Goal: Transaction & Acquisition: Purchase product/service

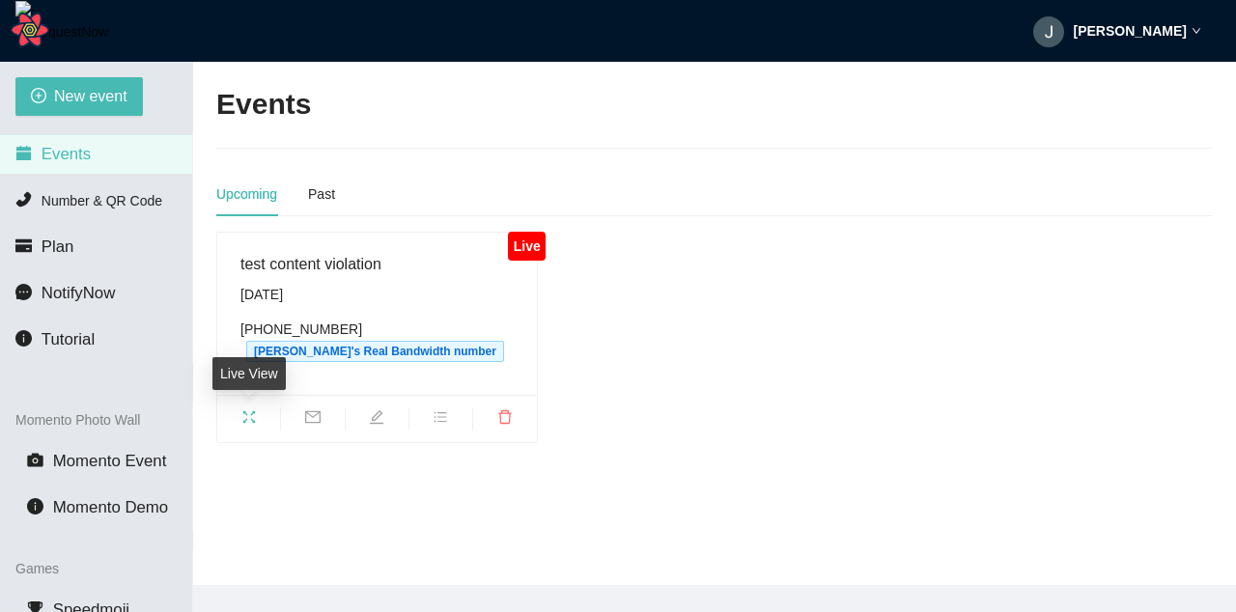
click at [250, 416] on icon "fullscreen" at bounding box center [248, 417] width 15 height 15
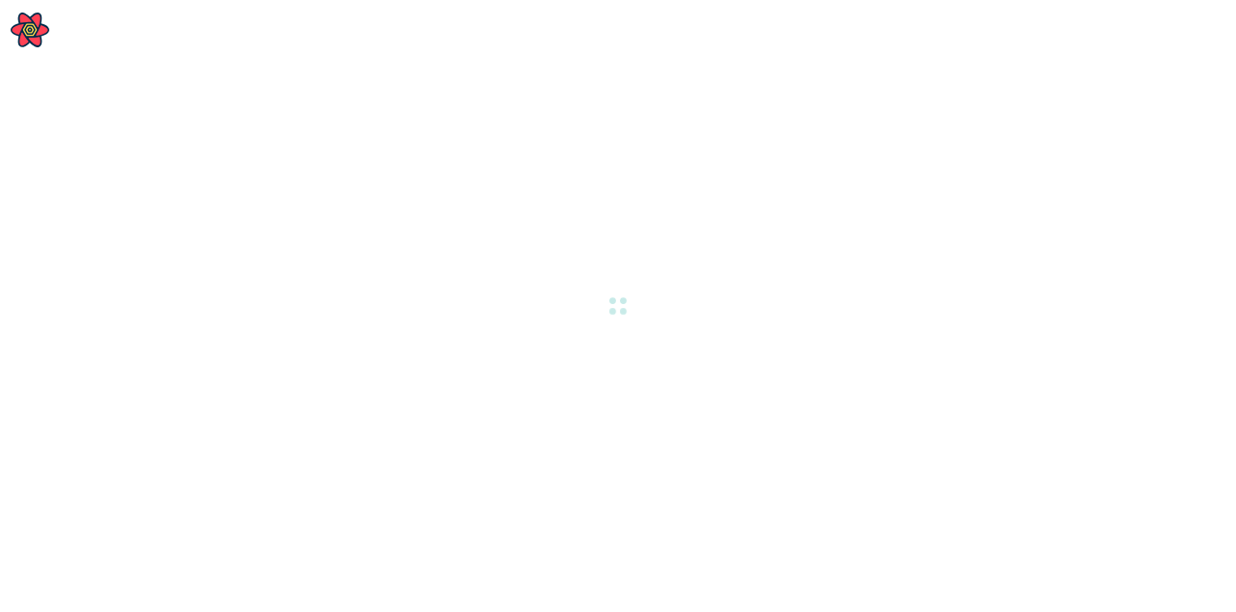
click at [509, 256] on div at bounding box center [618, 306] width 1236 height 612
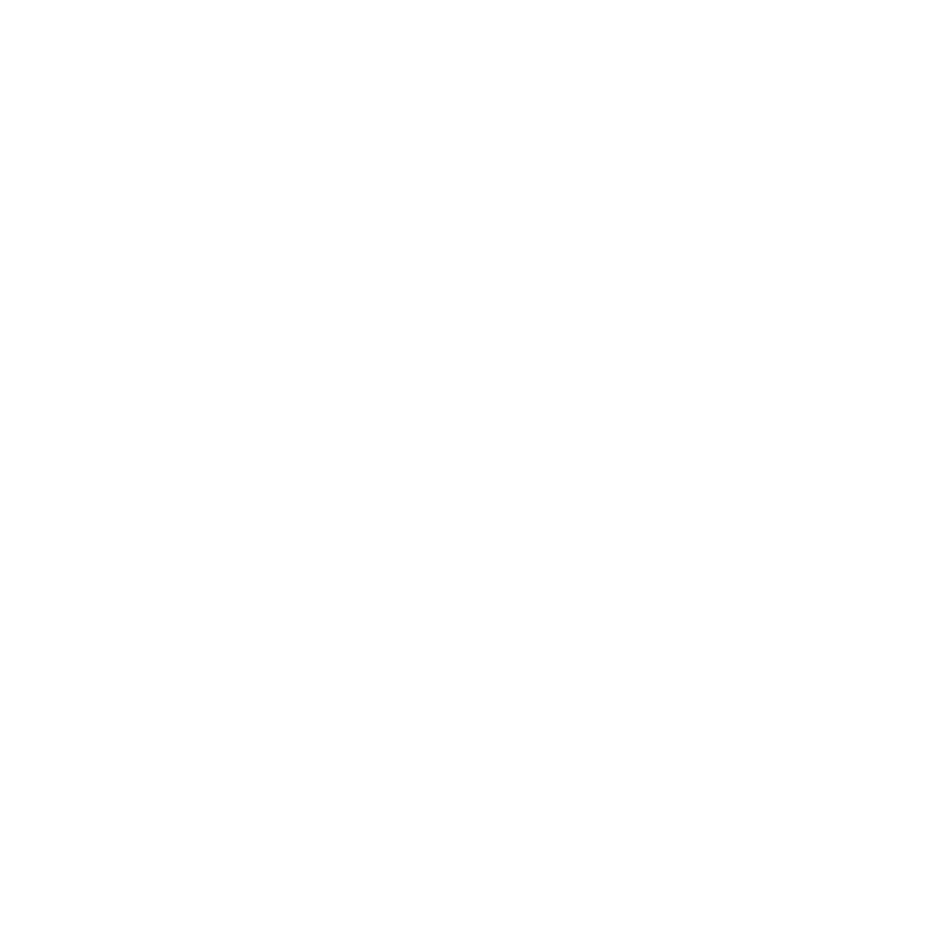
drag, startPoint x: 509, startPoint y: 295, endPoint x: 517, endPoint y: 301, distance: 10.3
click at [509, 8] on html at bounding box center [463, 4] width 927 height 8
